Goal: Book appointment/travel/reservation

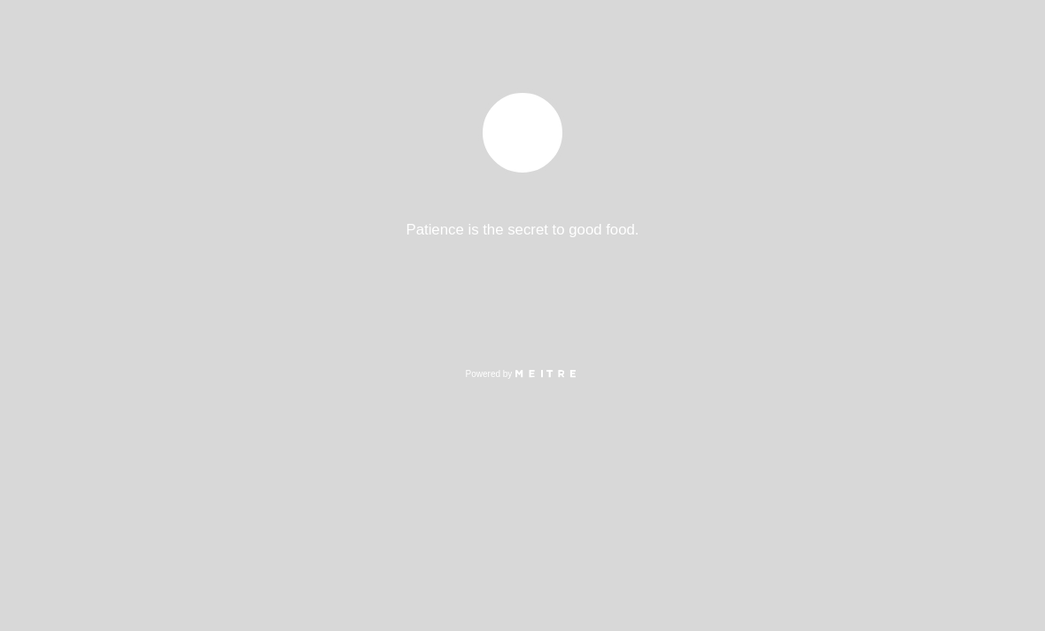
select select "es"
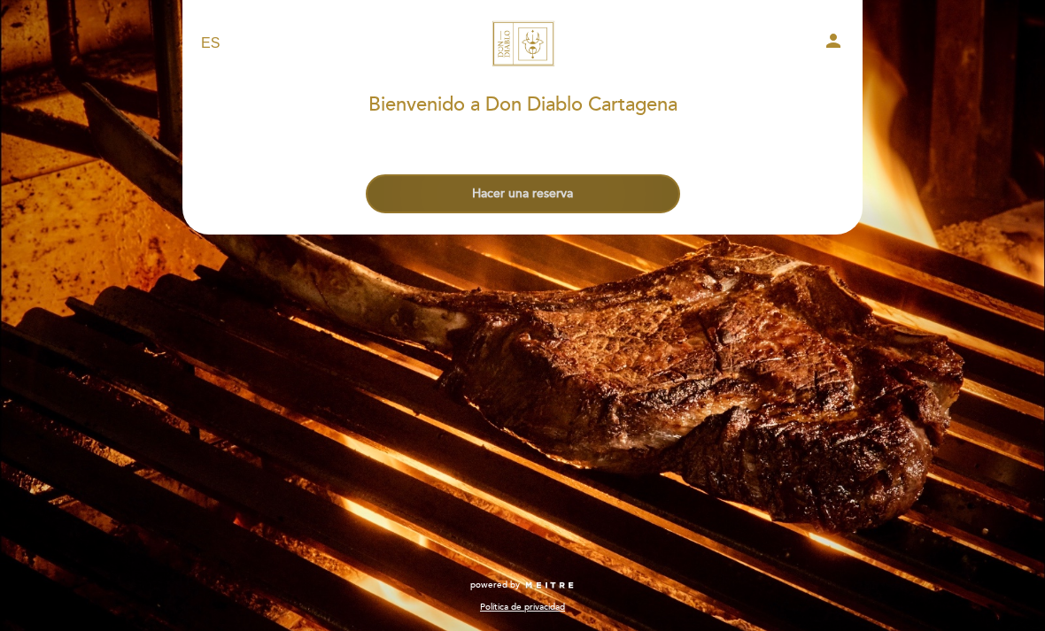
click at [514, 181] on button "Hacer una reserva" at bounding box center [523, 193] width 314 height 39
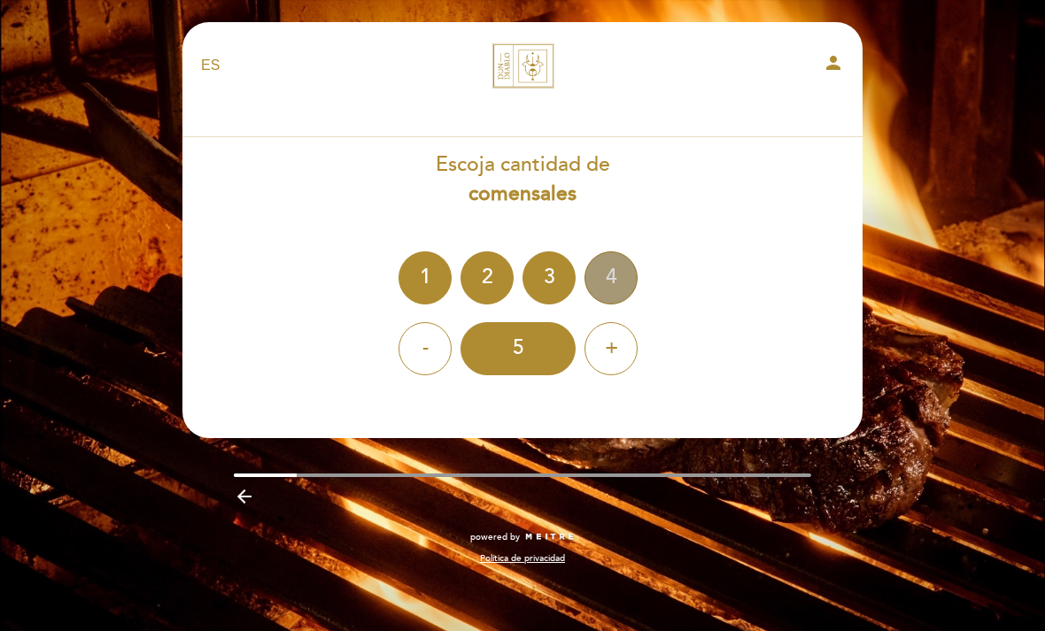
click at [610, 271] on div "4" at bounding box center [610, 277] width 53 height 53
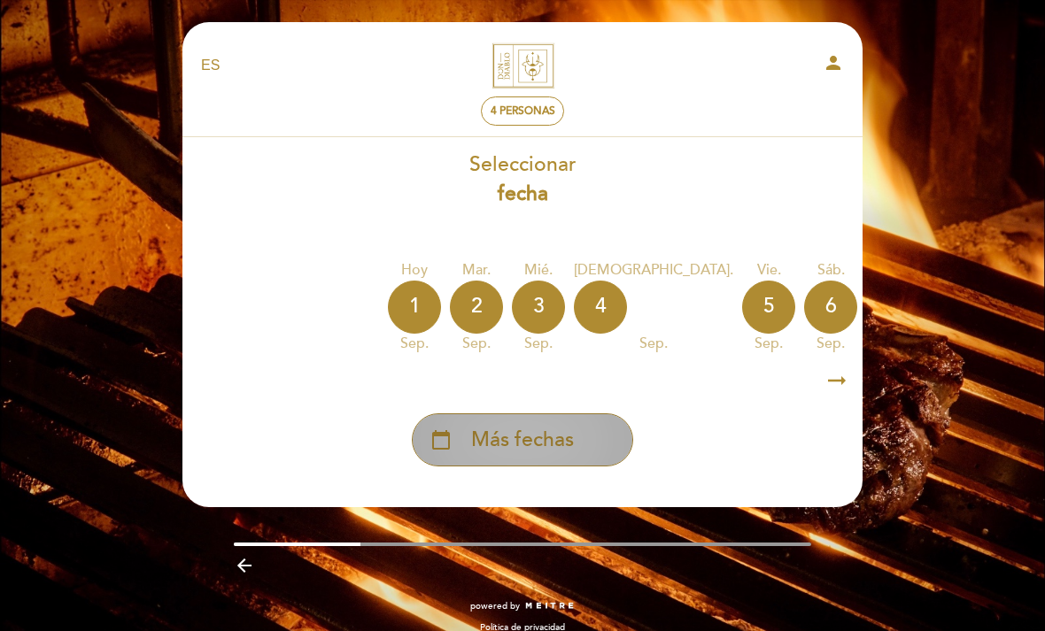
click at [512, 434] on span "Más fechas" at bounding box center [522, 440] width 103 height 29
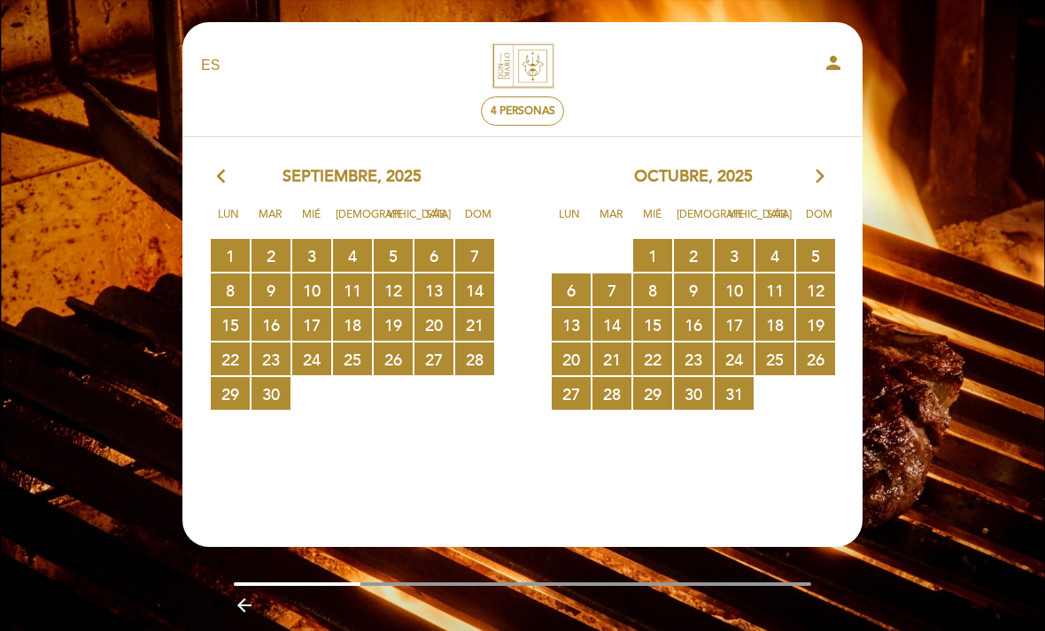
click at [823, 172] on icon "arrow_forward_ios" at bounding box center [820, 177] width 16 height 23
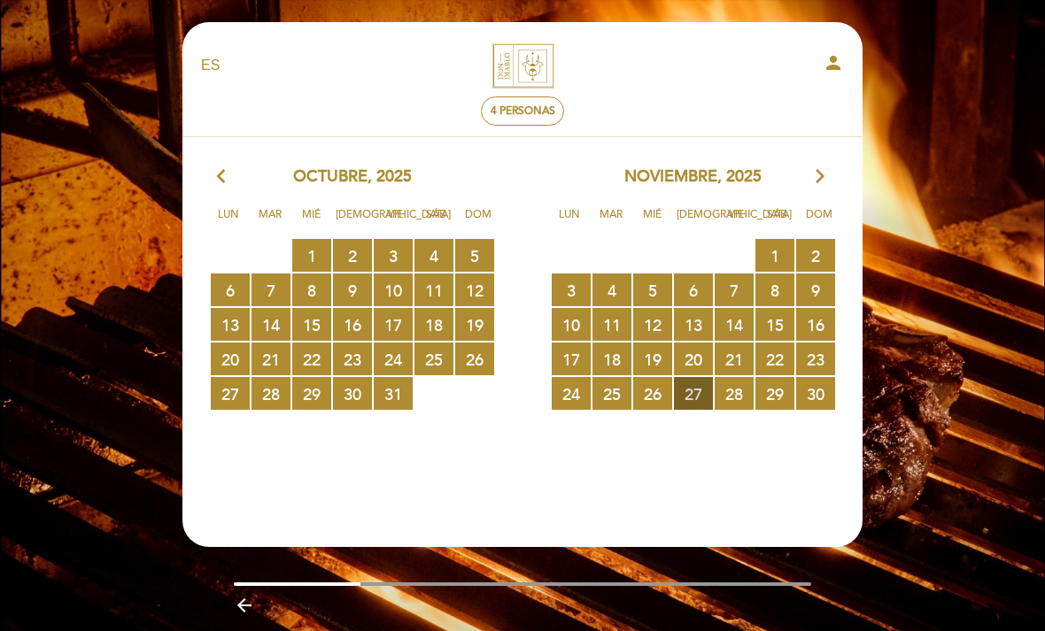
click at [693, 394] on span "27 RESERVAS DISPONIBLES" at bounding box center [693, 393] width 39 height 33
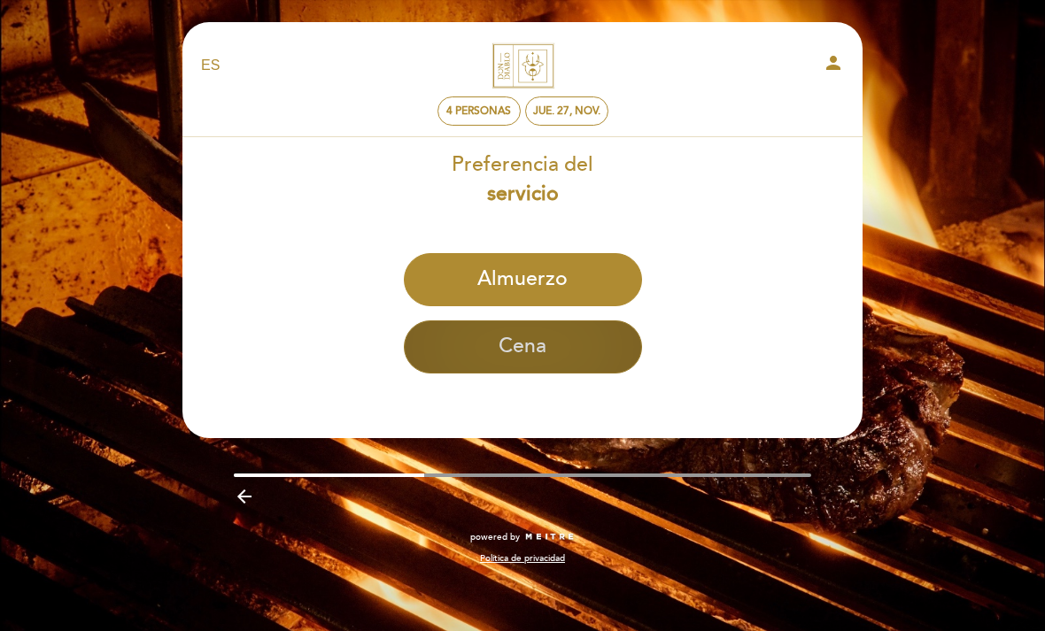
click at [578, 342] on button "Cena" at bounding box center [523, 346] width 238 height 53
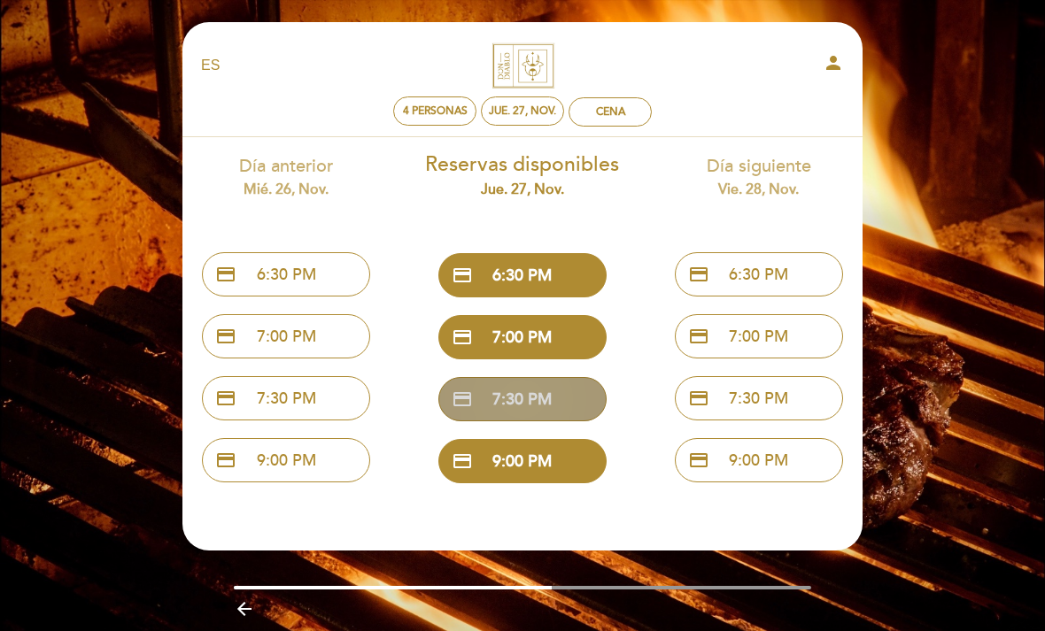
click at [561, 395] on button "credit_card 7:30 PM" at bounding box center [522, 399] width 168 height 44
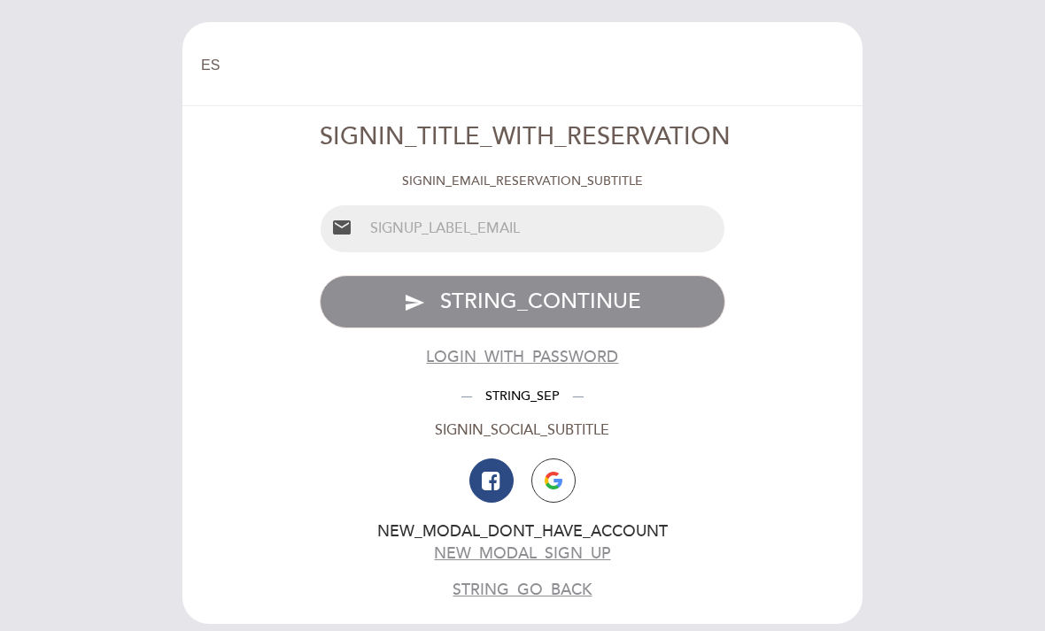
select select "es"
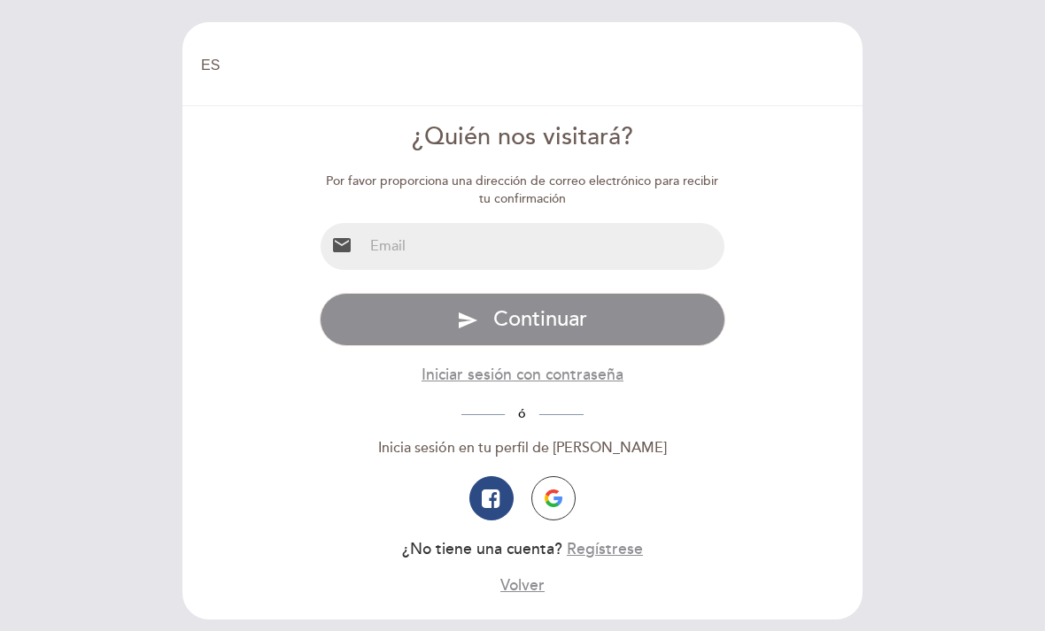
click at [459, 254] on input "email" at bounding box center [544, 246] width 362 height 47
type input "[EMAIL_ADDRESS][DOMAIN_NAME]"
click at [756, 411] on form "¿Quién nos visitará? Por favor proporciona una dirección de correo electrónico …" at bounding box center [522, 358] width 655 height 476
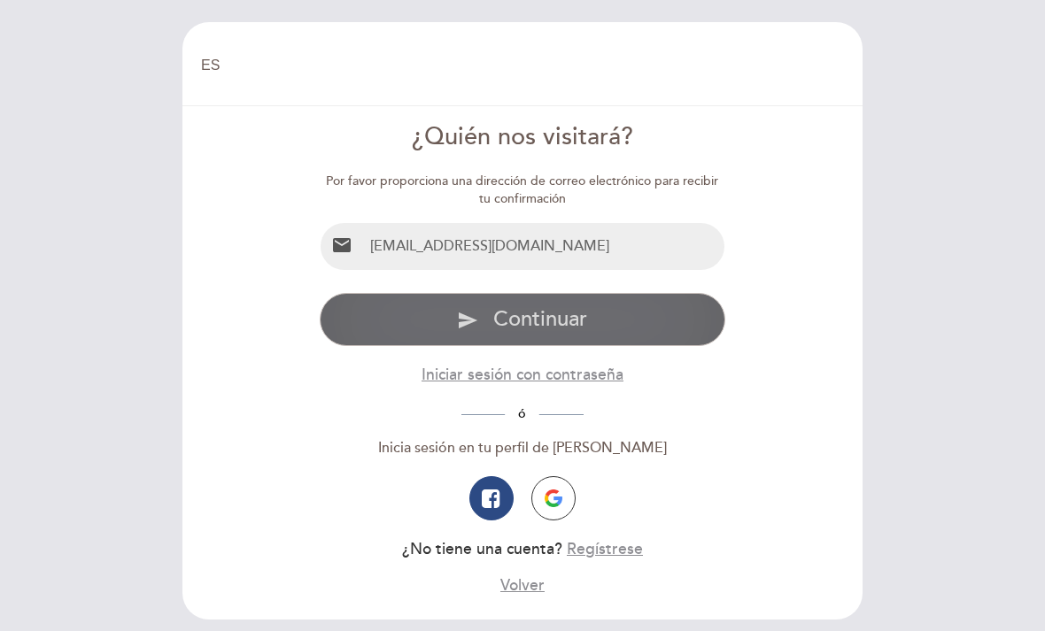
click at [462, 314] on icon "send" at bounding box center [467, 320] width 21 height 21
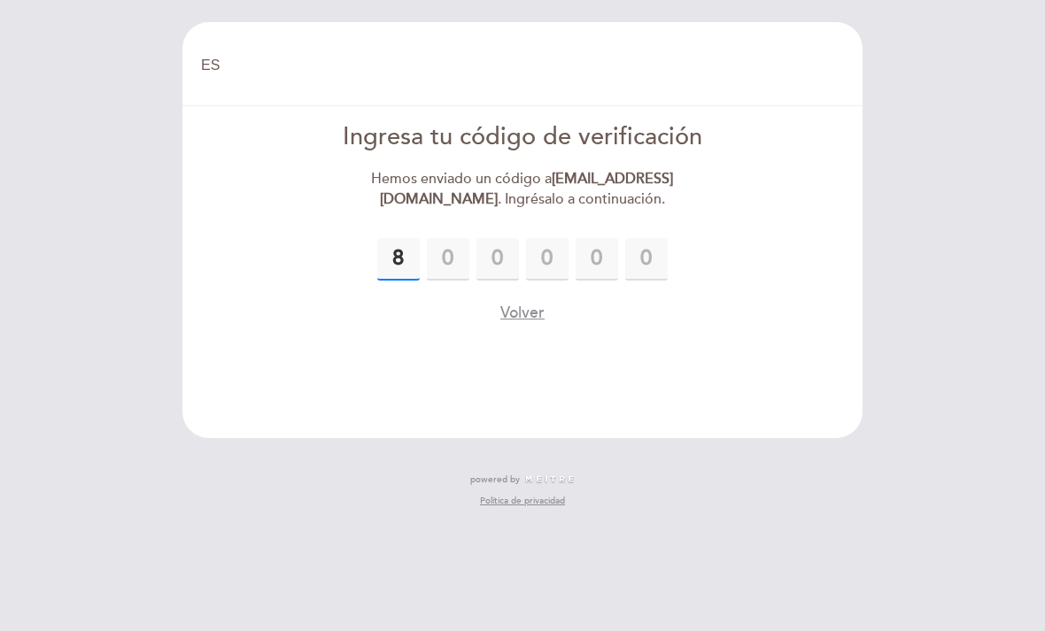
type input "8"
type input "5"
type input "4"
type input "8"
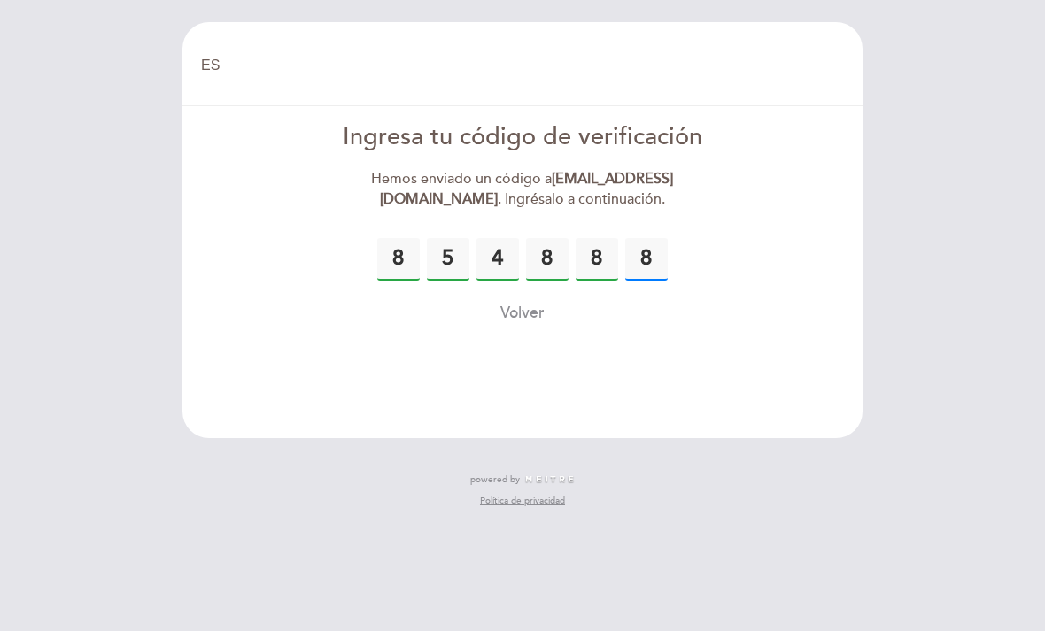
type input "8"
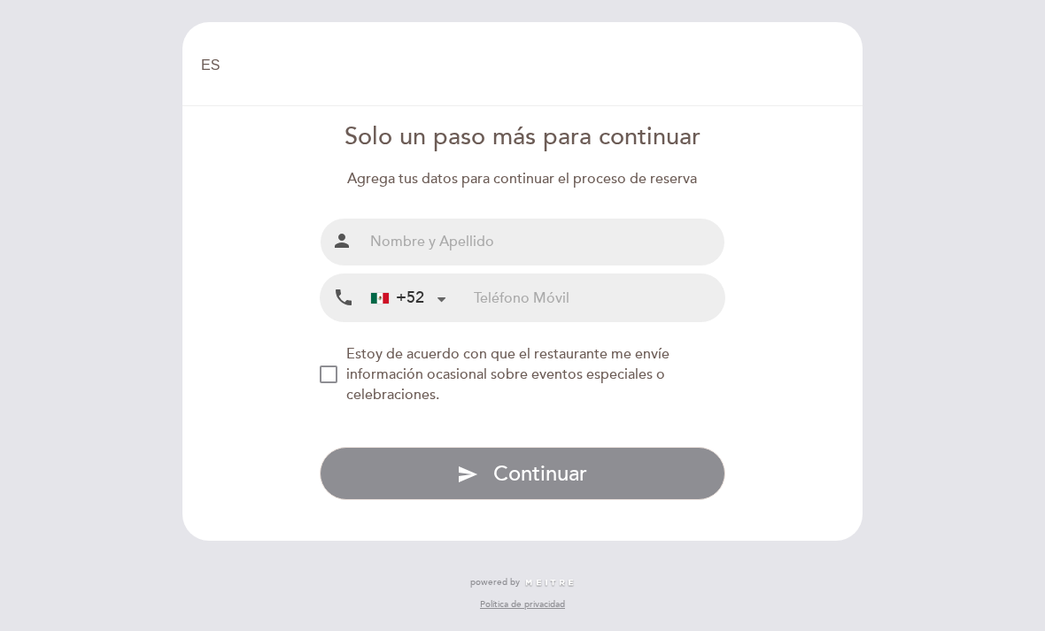
click at [551, 253] on input "text" at bounding box center [544, 242] width 362 height 47
type input "[PERSON_NAME]"
click at [529, 301] on input "tel" at bounding box center [599, 297] width 251 height 47
type input "5533996132"
click at [322, 383] on div "NEW_MODAL_AGREE_RESTAURANT_SEND_OCCASIONAL_INFO" at bounding box center [329, 375] width 18 height 18
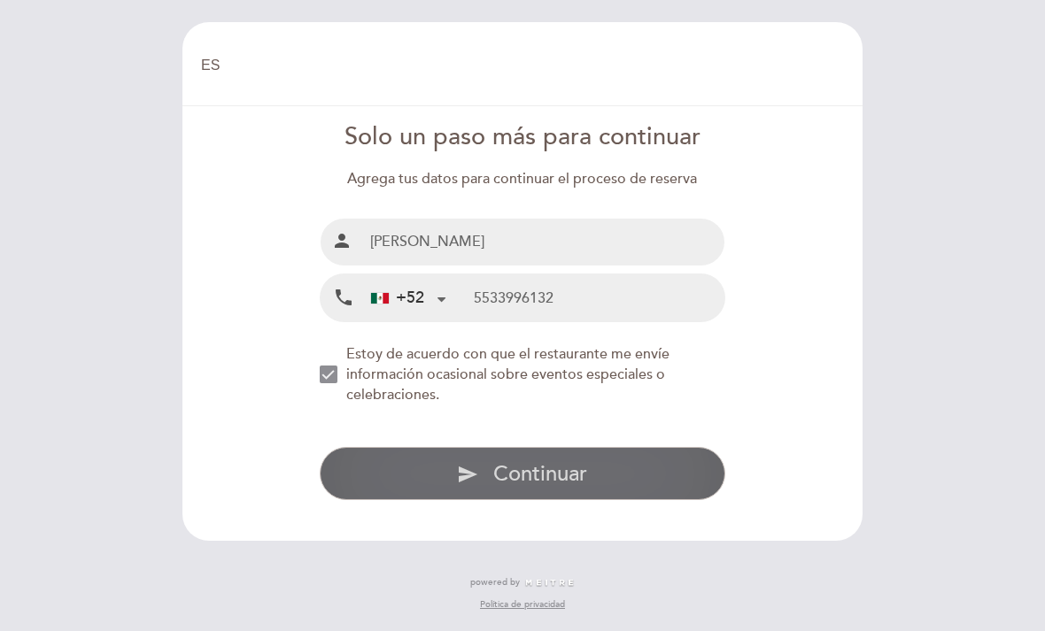
click at [598, 474] on button "send Continuar" at bounding box center [523, 473] width 406 height 53
